Goal: Task Accomplishment & Management: Use online tool/utility

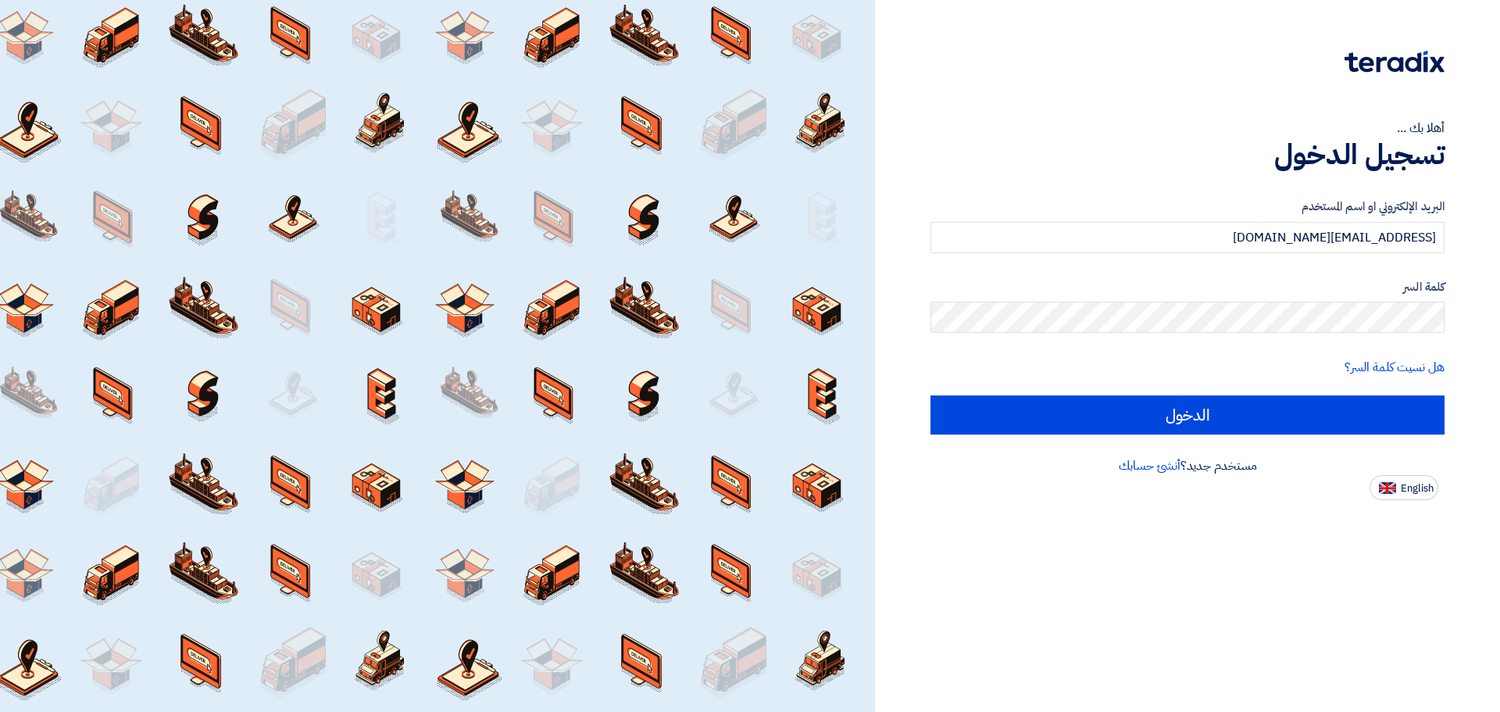
click at [1284, 420] on input "الدخول" at bounding box center [1187, 414] width 514 height 39
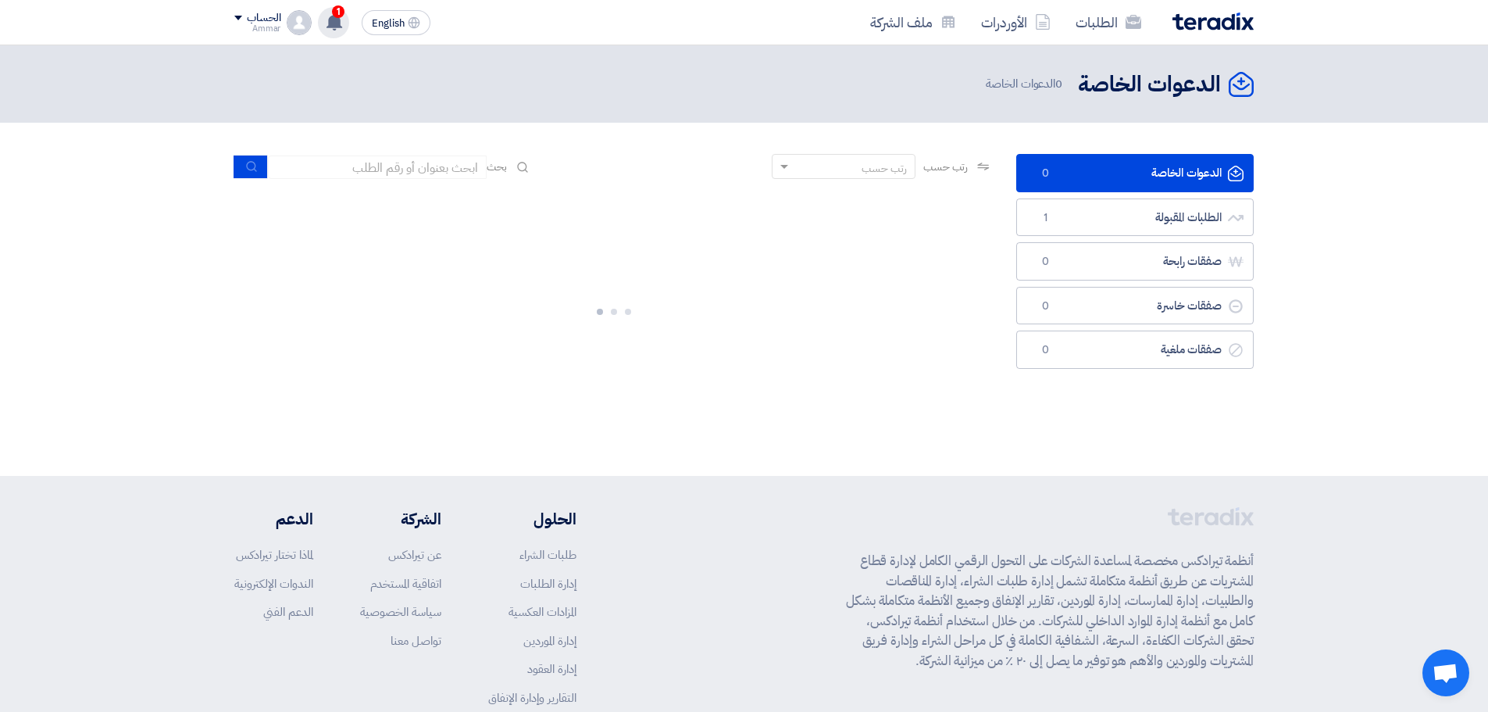
click at [337, 15] on span "1" at bounding box center [338, 11] width 12 height 12
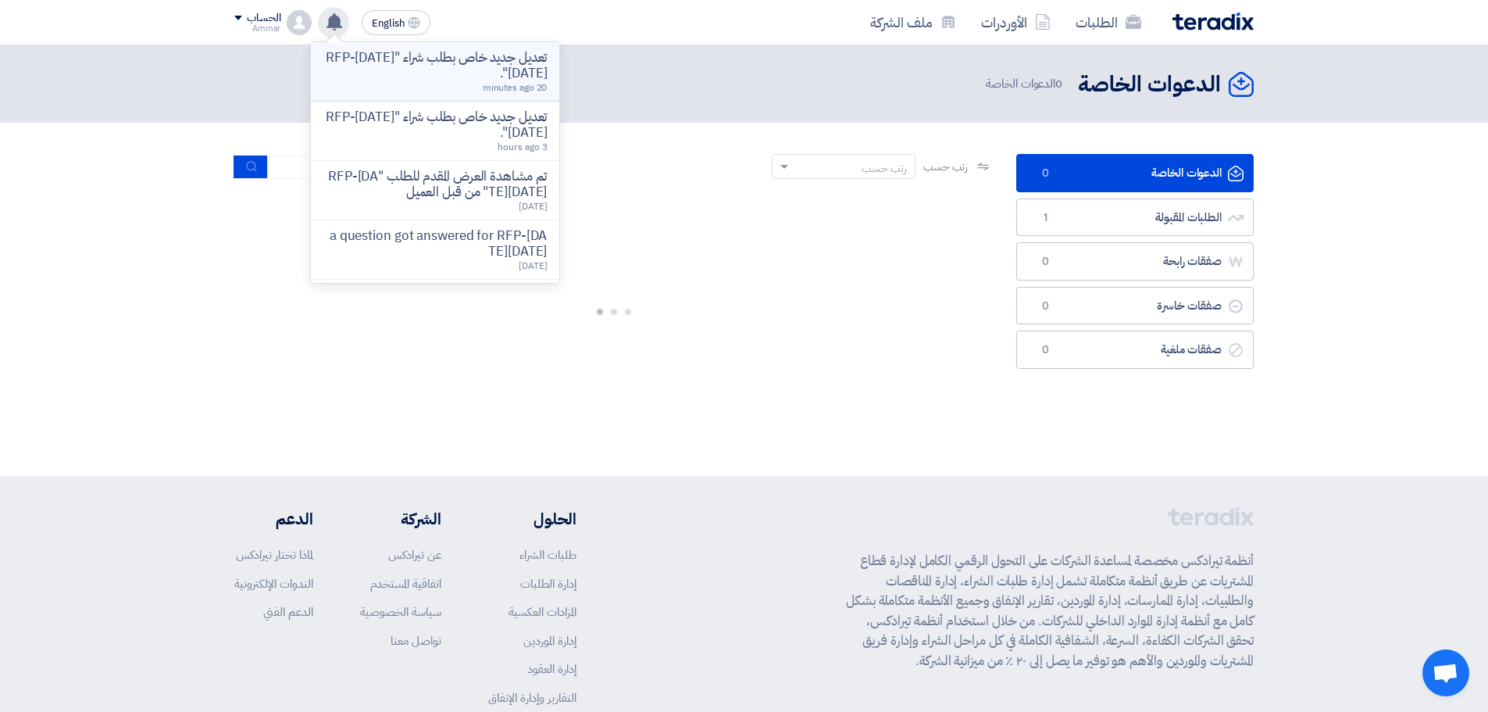
click at [399, 62] on p "تعديل جديد خاص بطلب شراء "RFP-[DATE][DATE]"." at bounding box center [434, 65] width 223 height 31
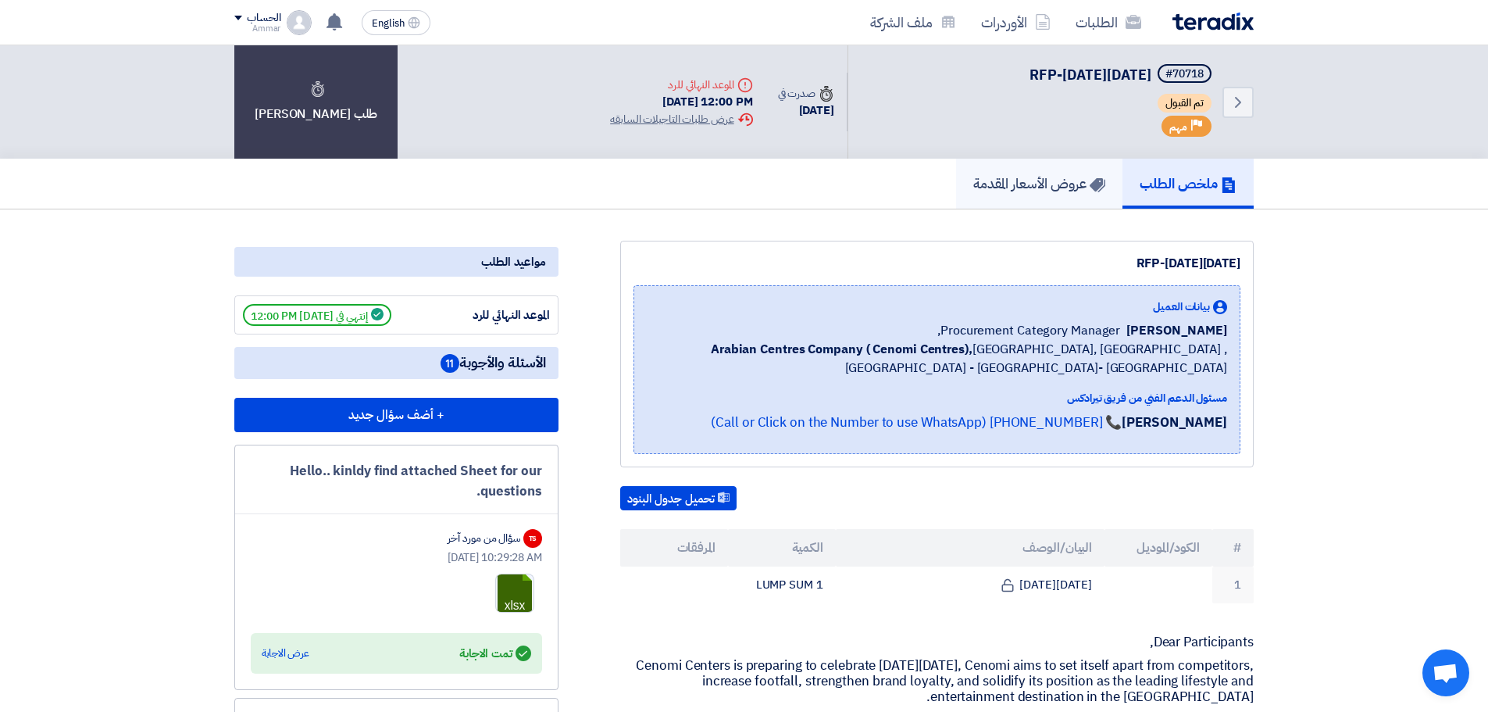
click at [1050, 184] on h5 "عروض الأسعار المقدمة" at bounding box center [1039, 183] width 132 height 18
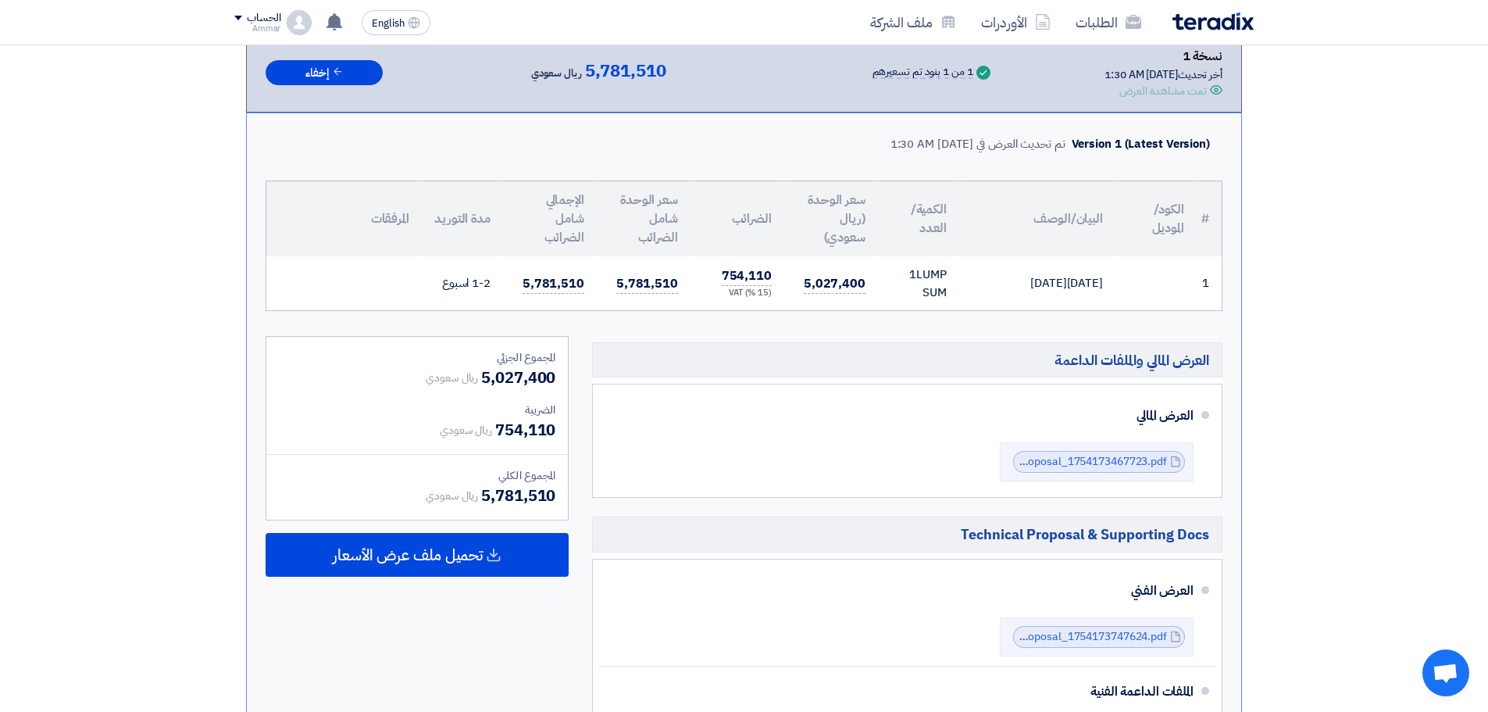
scroll to position [234, 0]
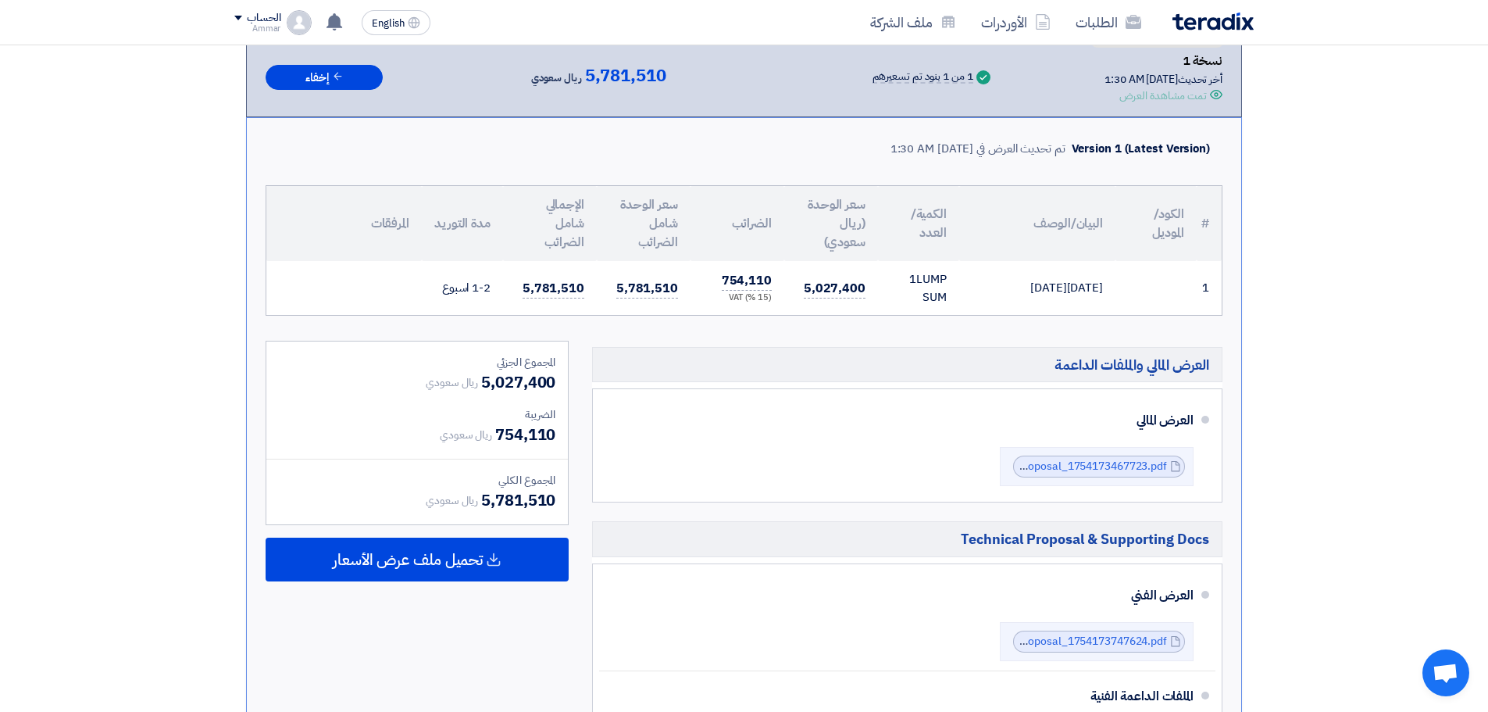
click at [1090, 145] on div "Version 1 (Latest Version)" at bounding box center [1141, 149] width 138 height 18
click at [1090, 146] on div "Version 1 (Latest Version)" at bounding box center [1141, 149] width 138 height 18
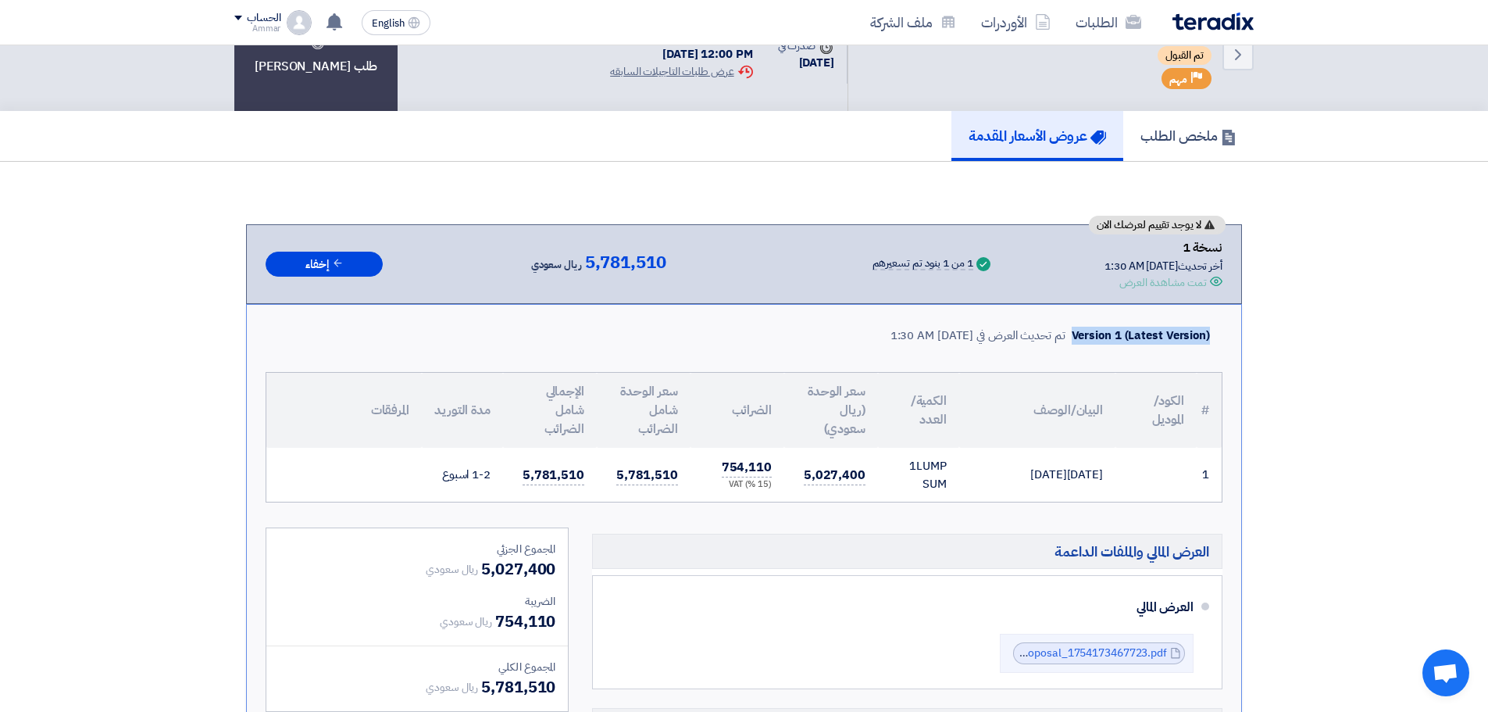
scroll to position [0, 0]
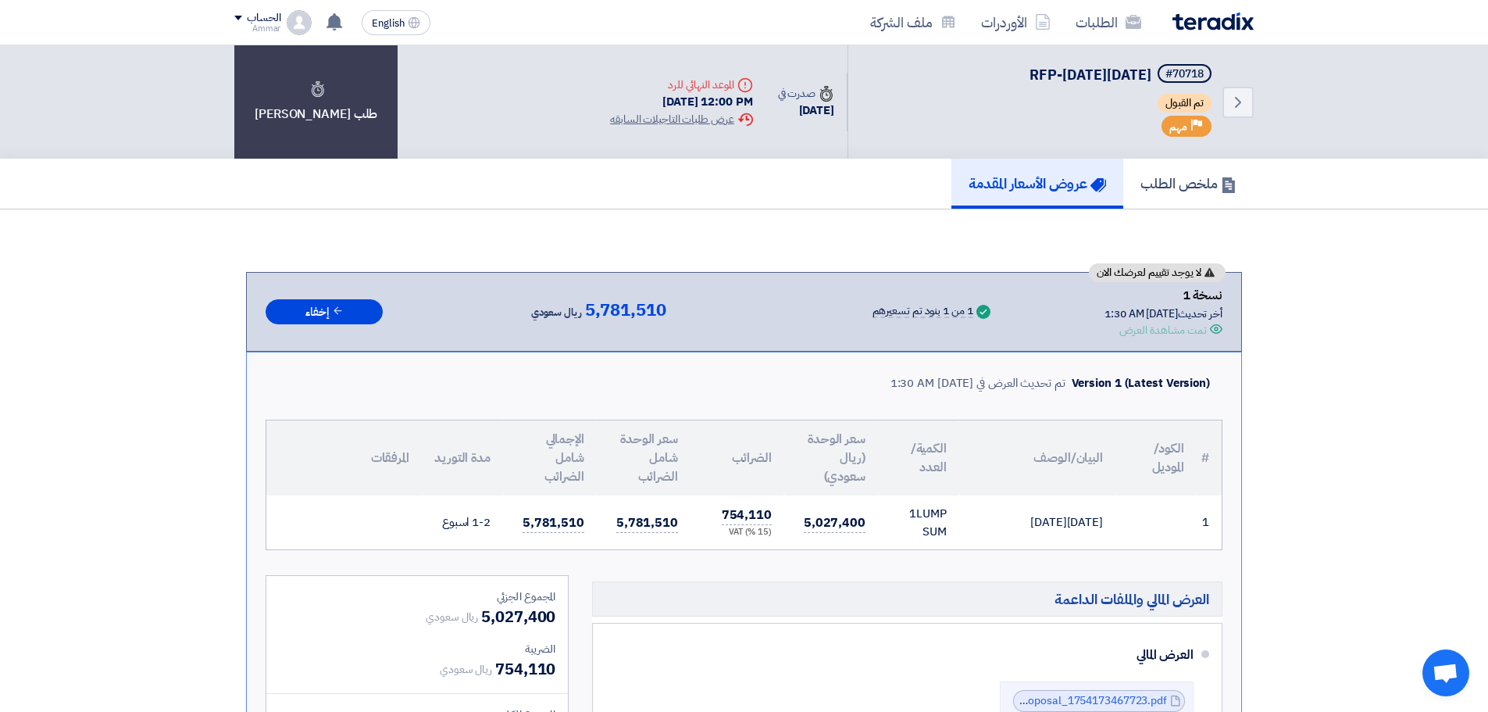
click at [434, 72] on div "Back #70718 RFP-[DATE][DATE] تم القبول Priority مهم Time صدرت في [DATE] Deadline" at bounding box center [743, 101] width 1019 height 113
click at [445, 99] on div "Back #70718 RFP-[DATE][DATE] تم القبول Priority مهم Time صدرت في [DATE] Deadline" at bounding box center [743, 101] width 1019 height 113
click at [457, 111] on div "Back #70718 RFP-[DATE][DATE] تم القبول Priority مهم Time صدرت في [DATE] Deadline" at bounding box center [743, 101] width 1019 height 113
click at [1199, 187] on h5 "ملخص الطلب" at bounding box center [1188, 183] width 96 height 18
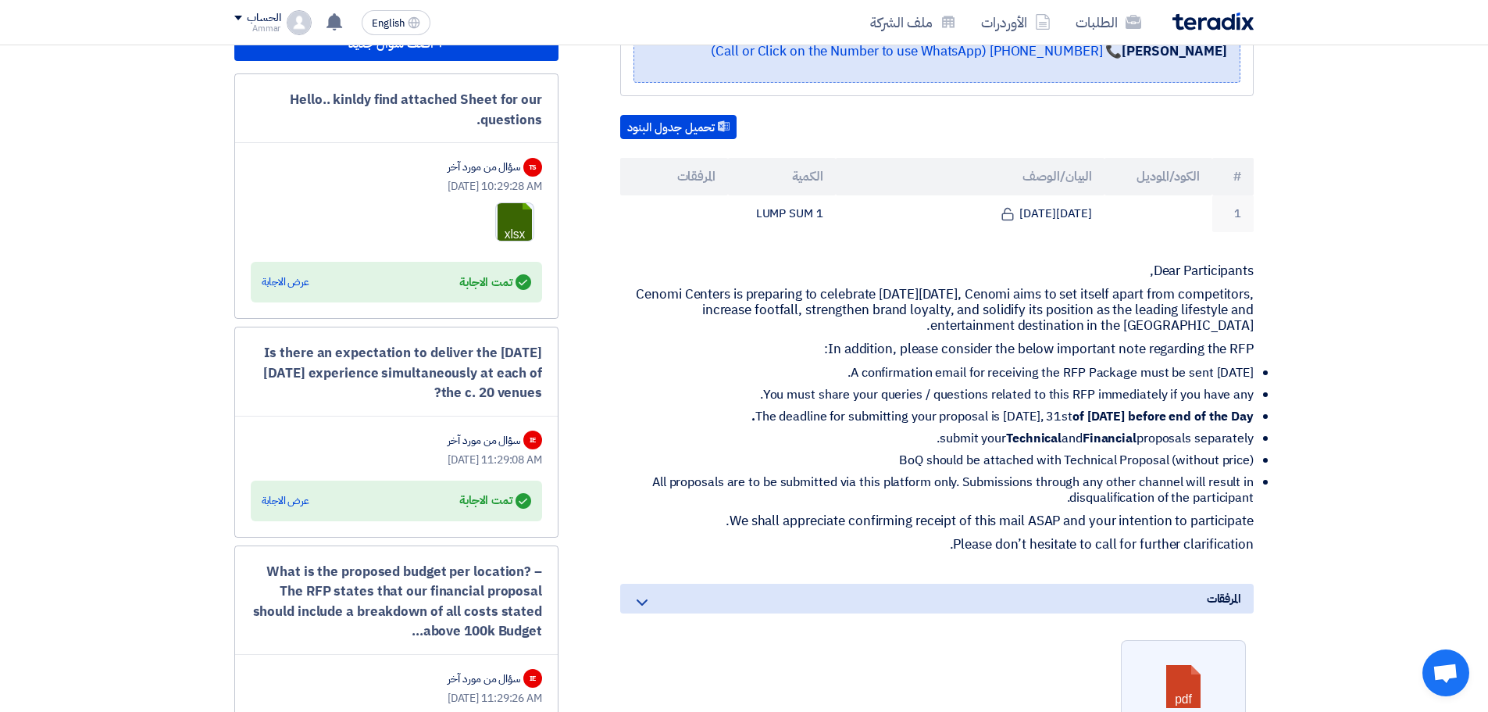
scroll to position [469, 0]
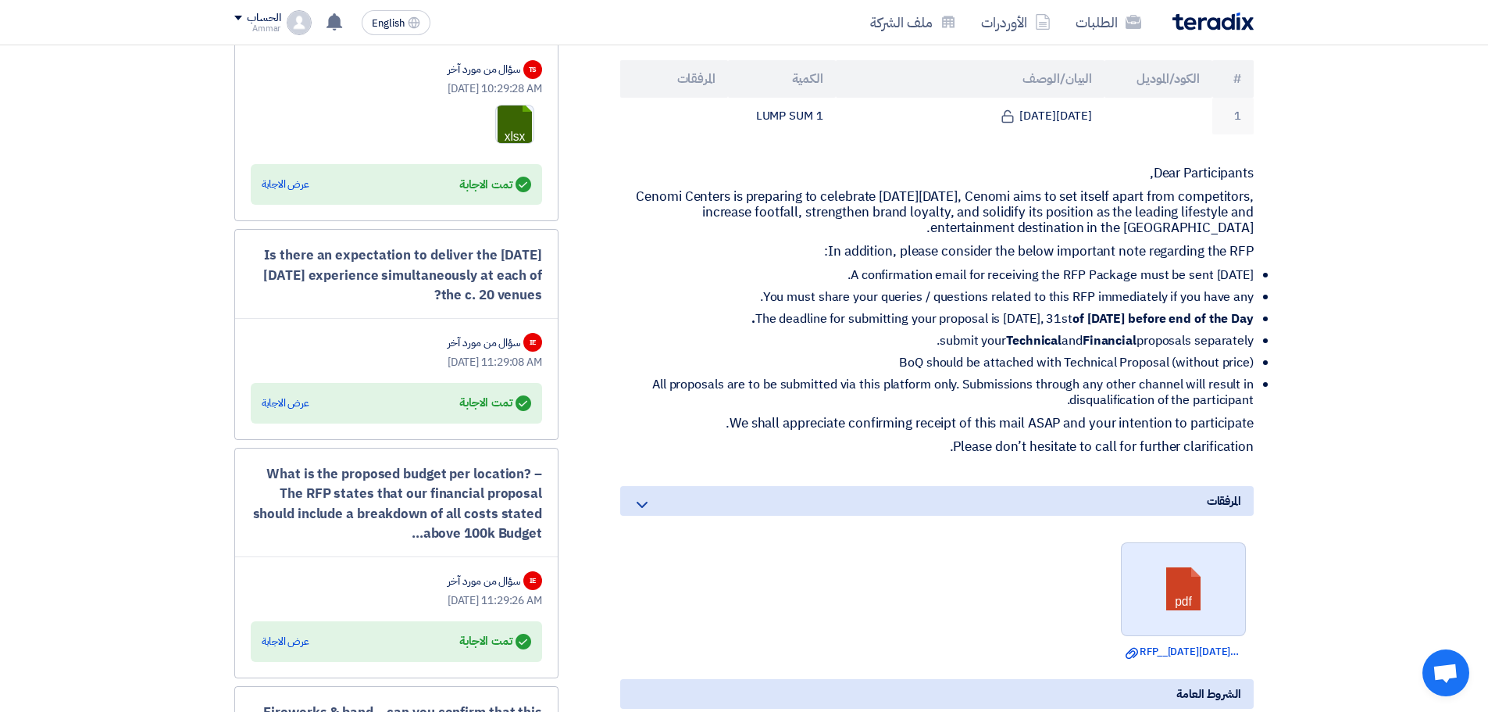
click at [1202, 625] on link at bounding box center [1184, 590] width 125 height 94
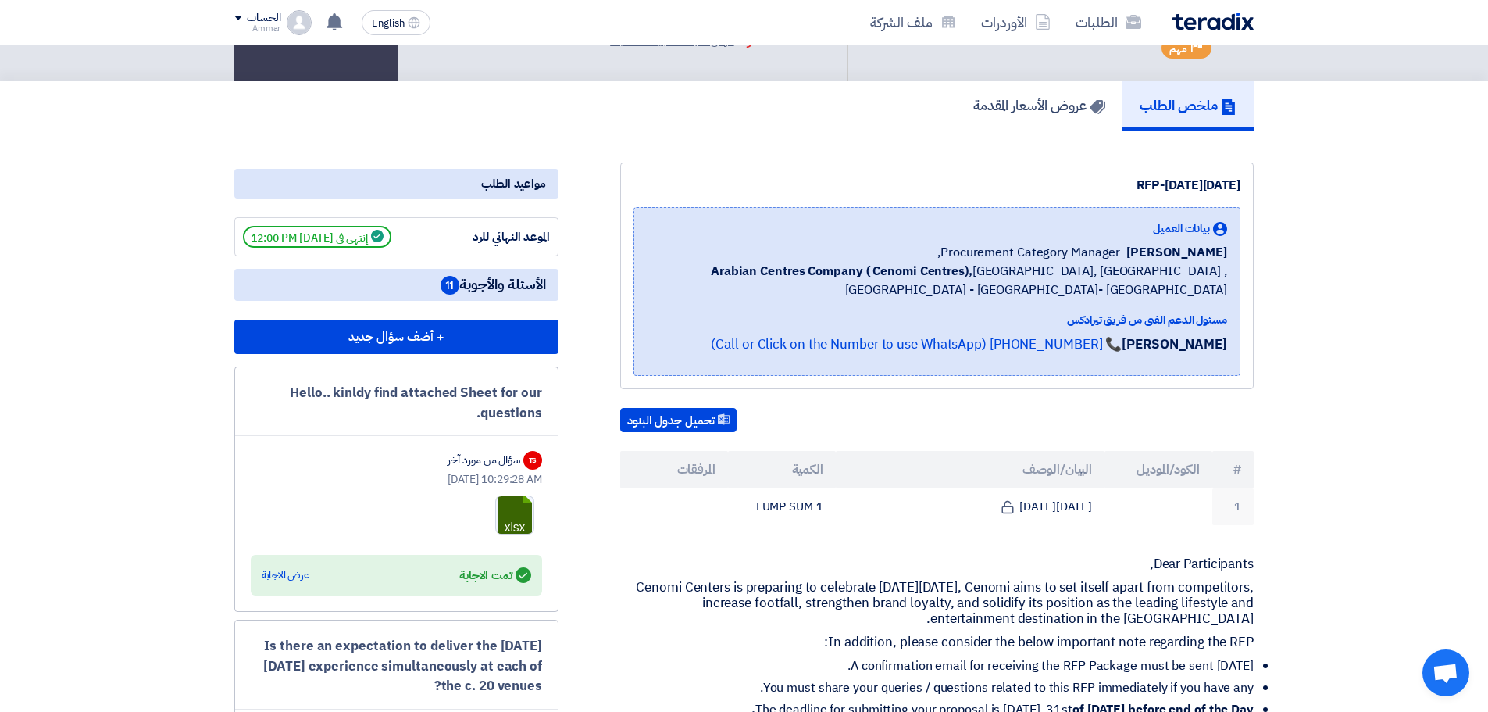
scroll to position [0, 0]
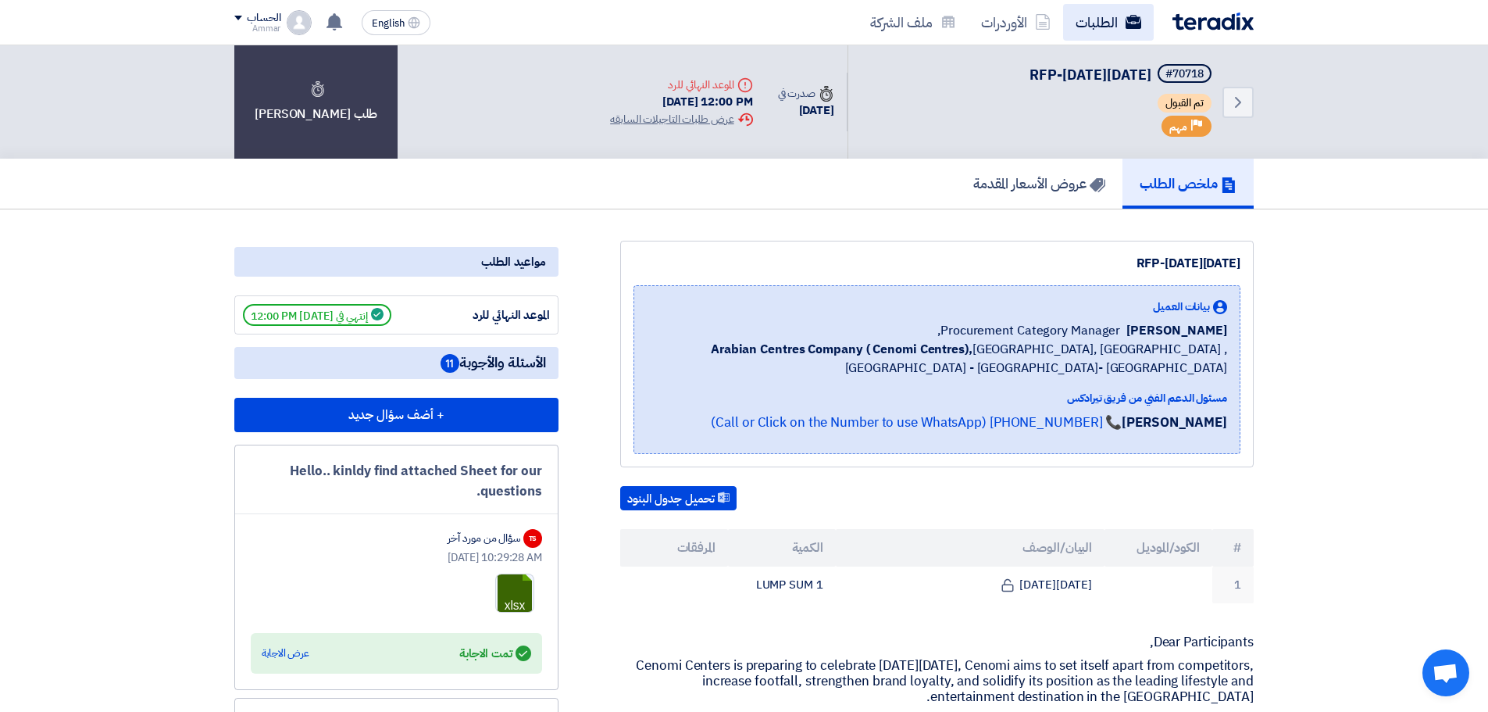
click at [1102, 17] on link "الطلبات" at bounding box center [1108, 22] width 91 height 37
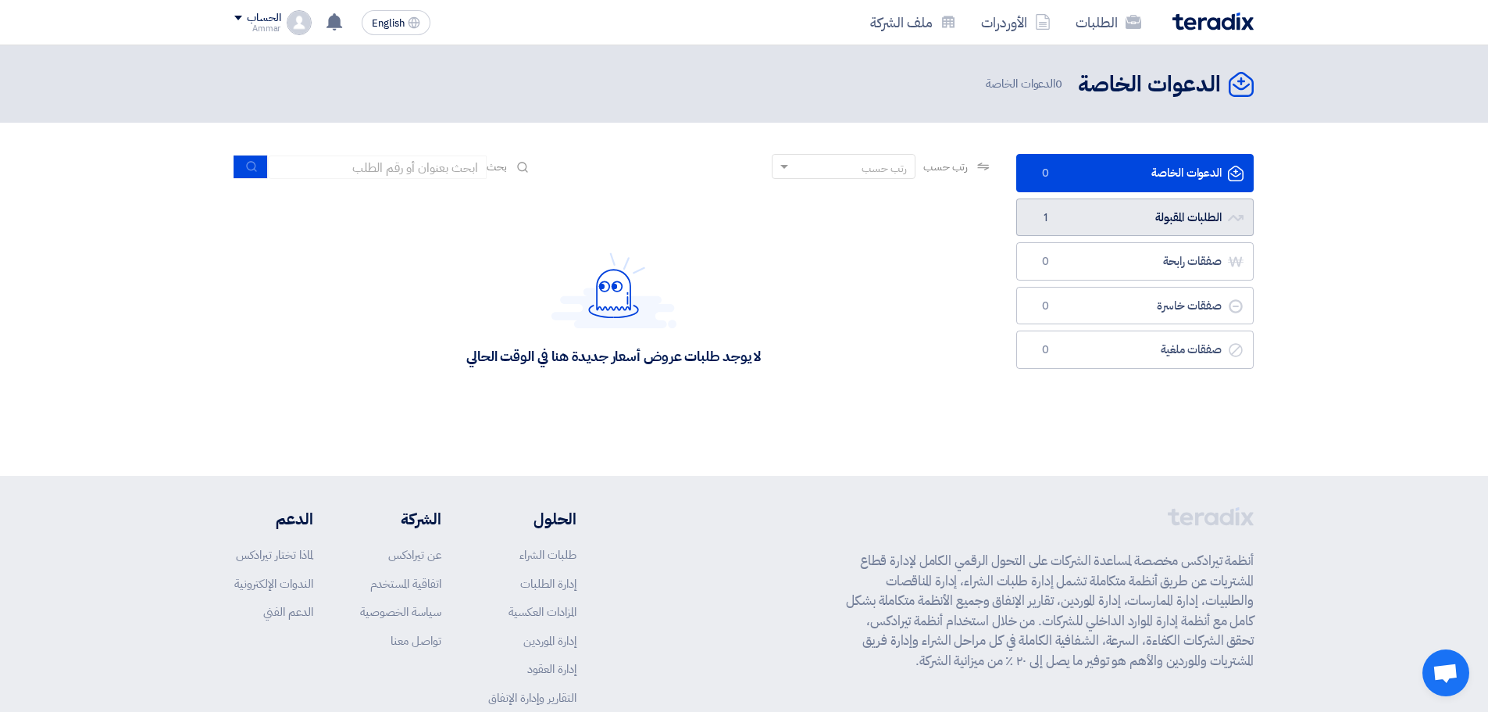
click at [1122, 218] on link "الطلبات المقبولة الطلبات المقبولة 1" at bounding box center [1134, 217] width 237 height 38
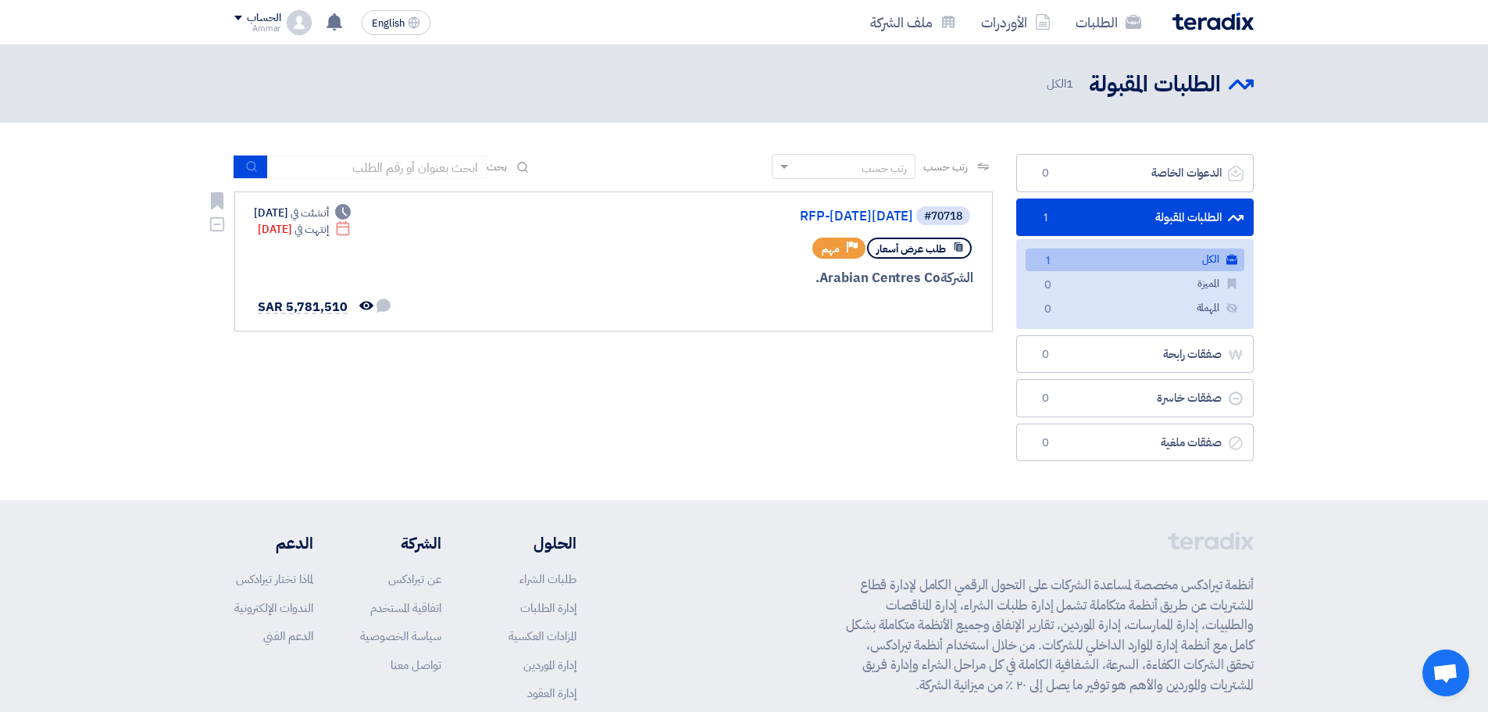
click at [720, 260] on div "طلب عرض أسعار Priority مهم" at bounding box center [786, 247] width 376 height 27
click at [751, 219] on link "RFP-[DATE][DATE]" at bounding box center [757, 216] width 312 height 14
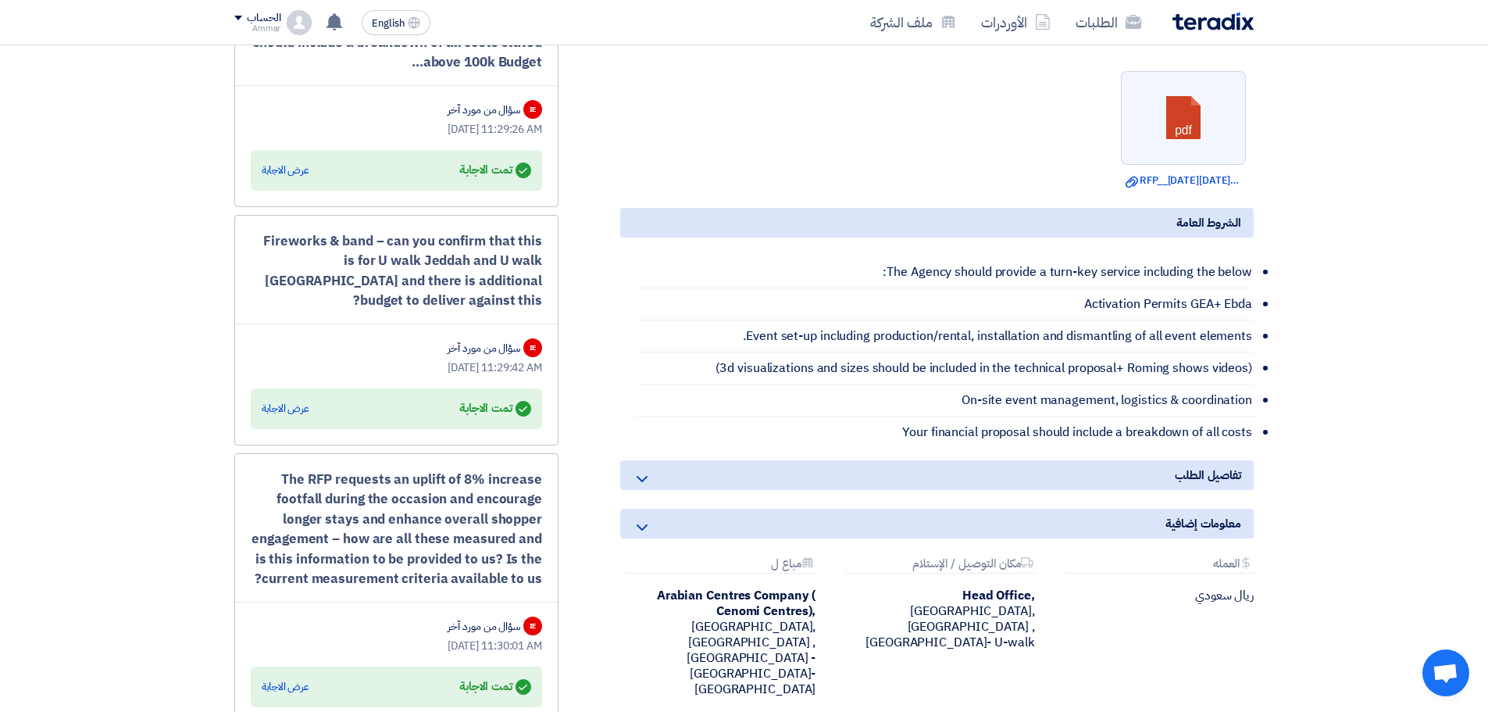
scroll to position [1015, 0]
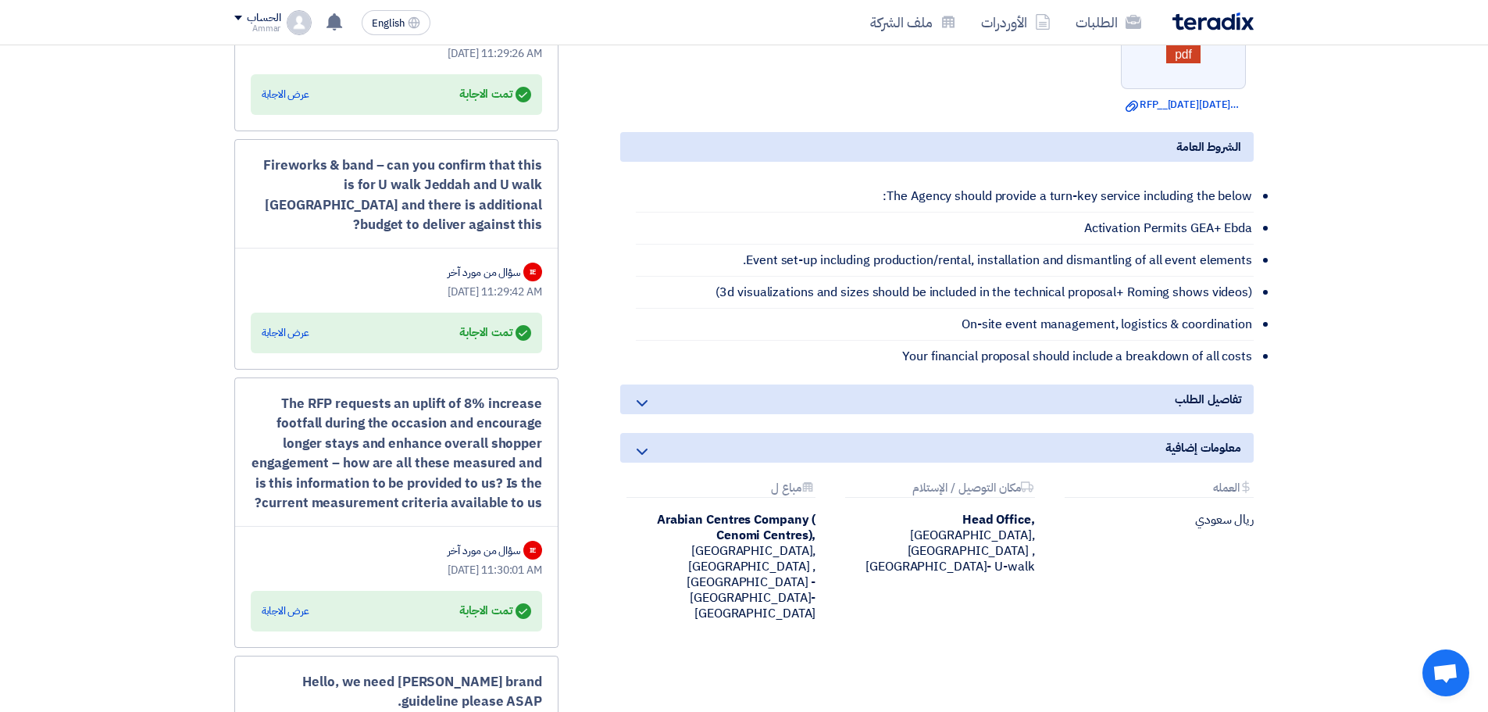
click at [631, 412] on div "تفاصيل الطلب" at bounding box center [936, 399] width 633 height 30
click at [637, 437] on div "معلومات إضافية" at bounding box center [936, 448] width 633 height 30
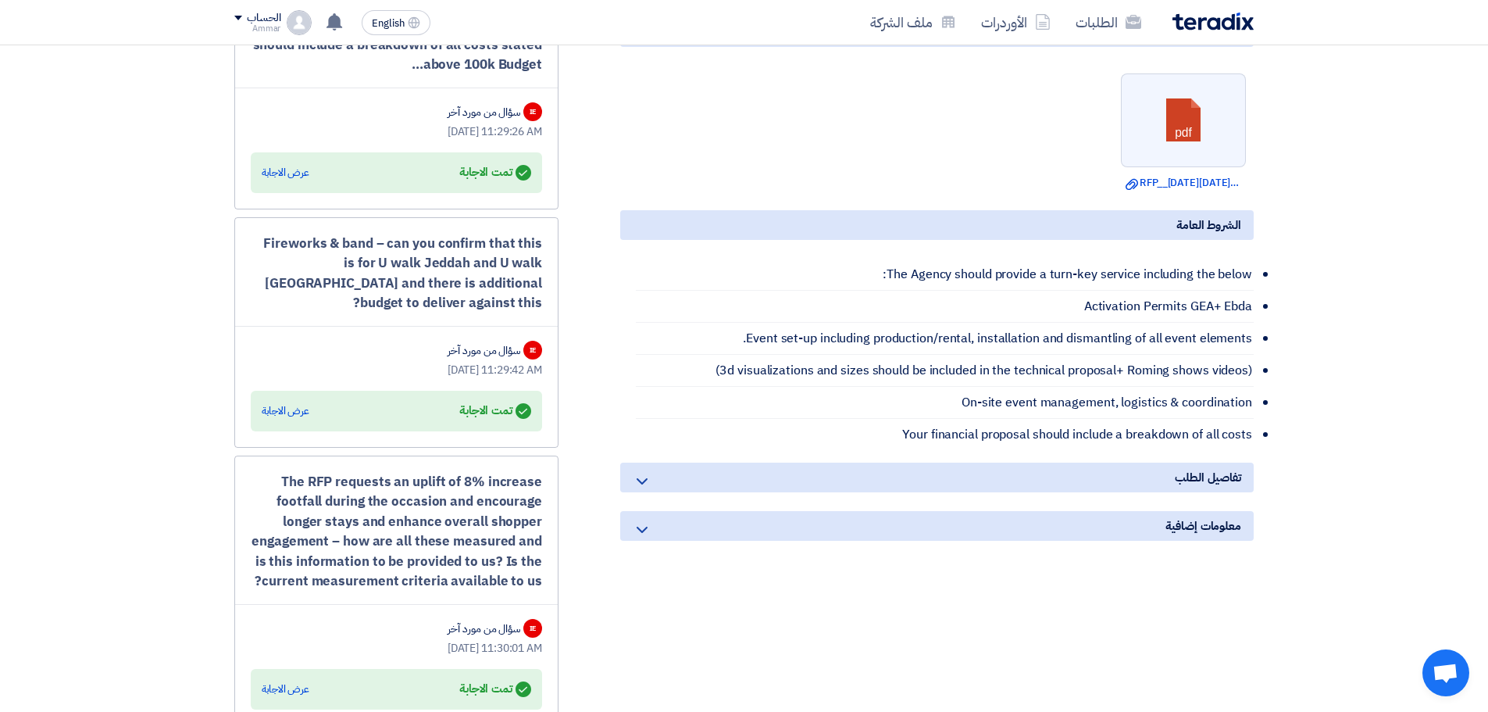
click at [761, 435] on li "Your financial proposal should include a breakdown of all costs" at bounding box center [945, 434] width 618 height 31
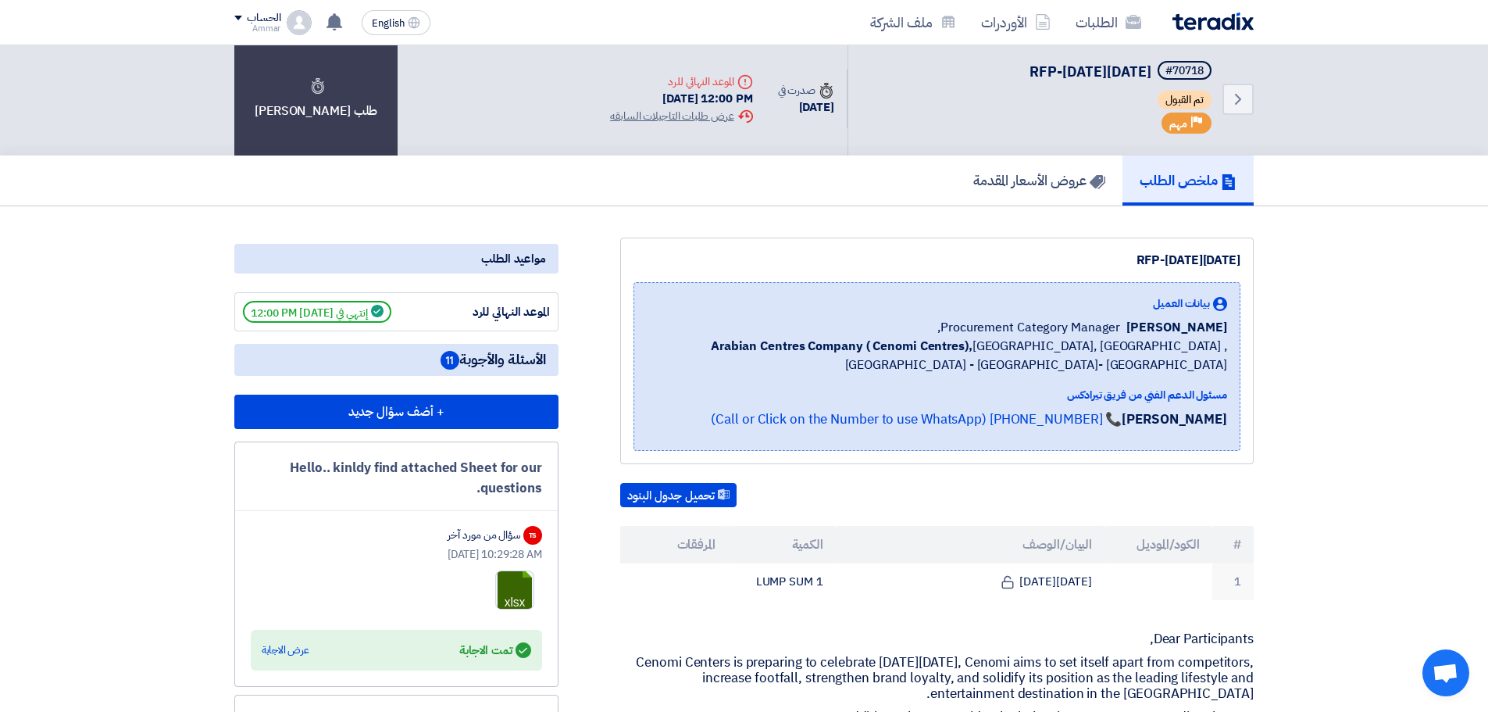
scroll to position [0, 0]
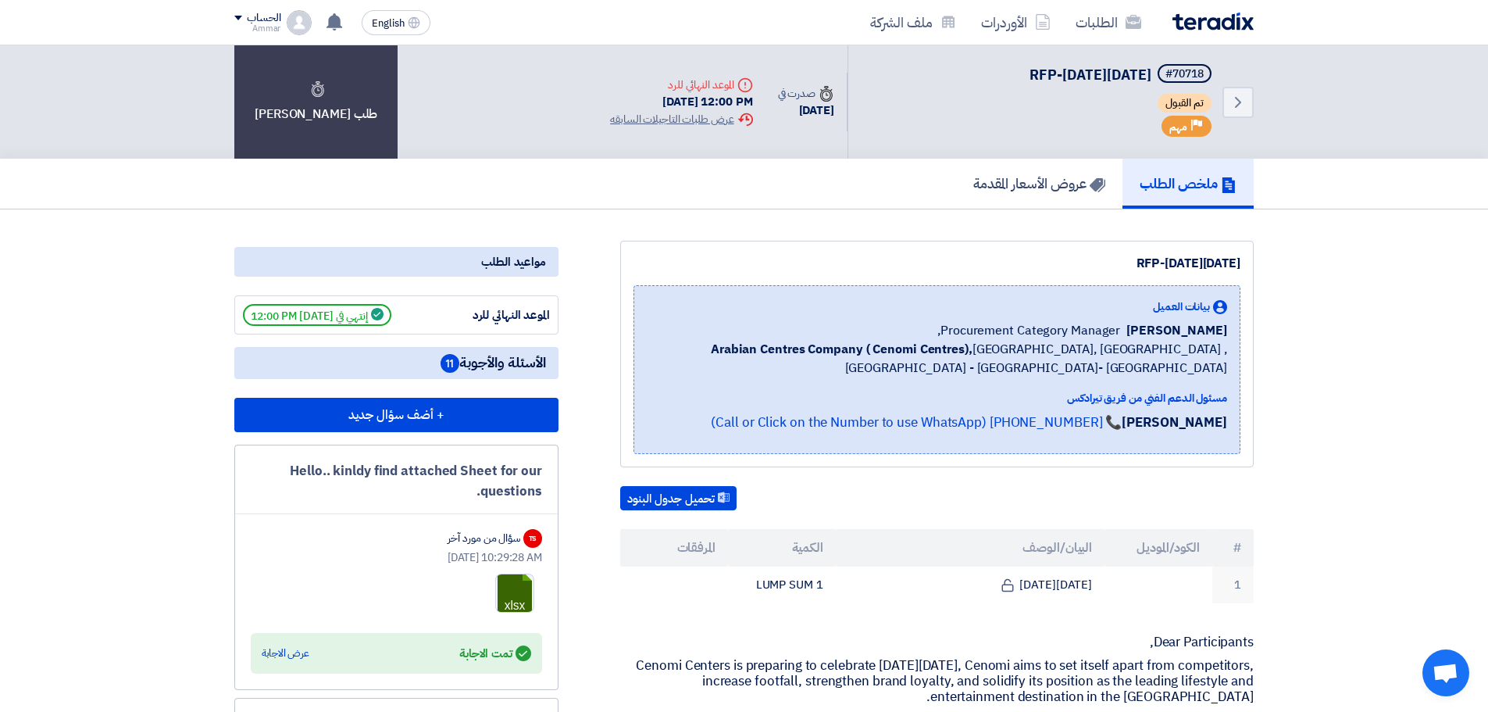
click at [471, 112] on div "Back #70718 RFP-[DATE][DATE] تم القبول Priority مهم Time صدرت في [DATE] Deadline" at bounding box center [743, 101] width 1019 height 113
click at [674, 496] on button "تحميل جدول البنود" at bounding box center [678, 498] width 116 height 25
